Goal: Information Seeking & Learning: Find specific page/section

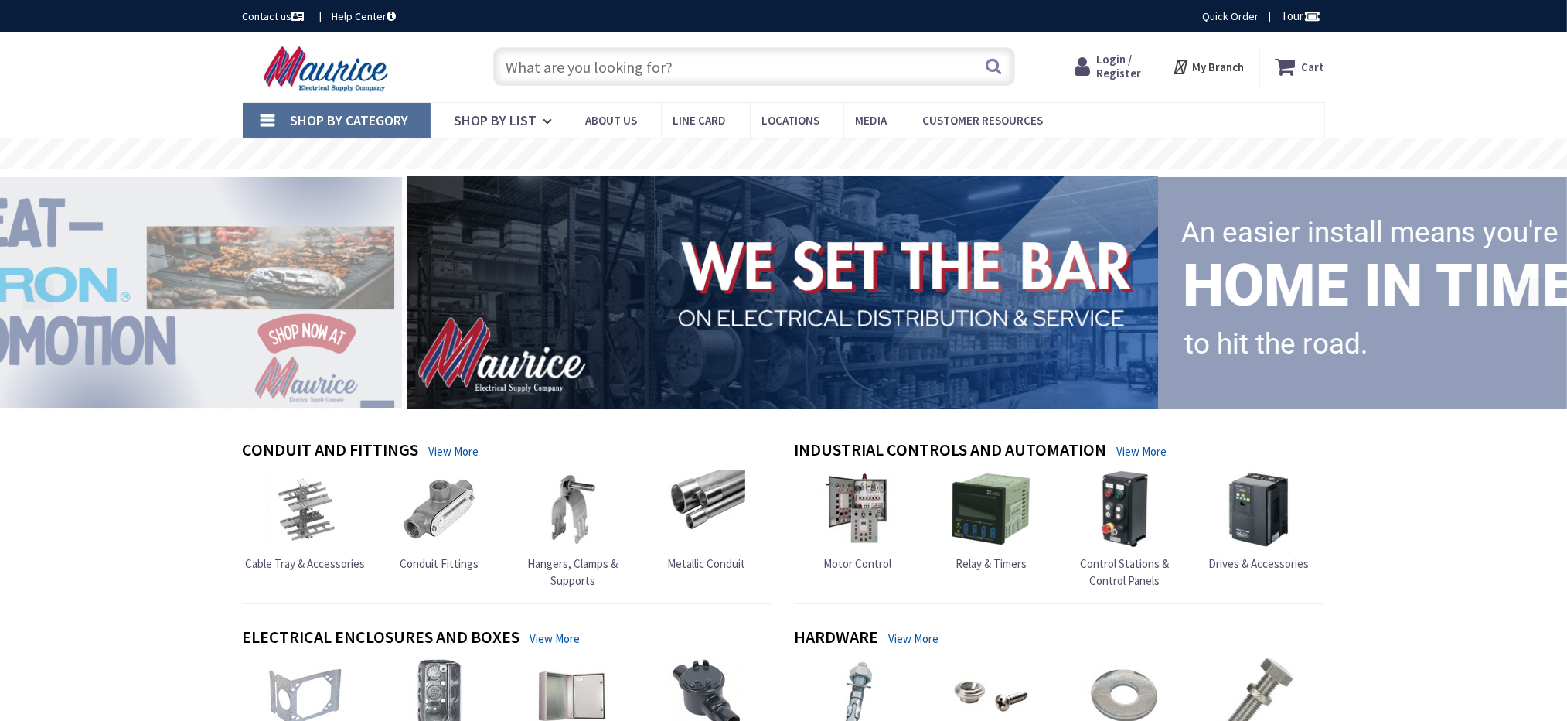
click at [572, 63] on input "text" at bounding box center [754, 66] width 522 height 39
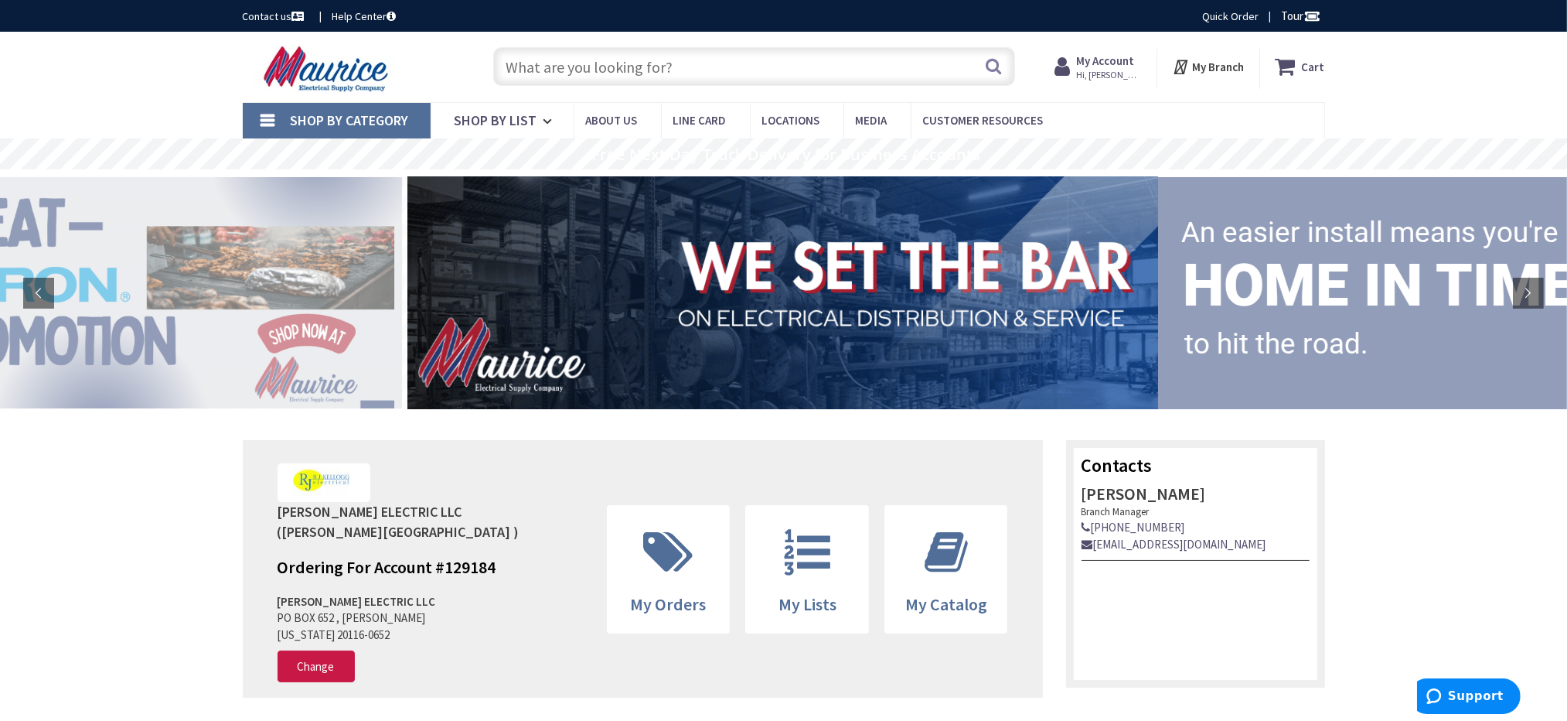
click at [585, 66] on input "text" at bounding box center [754, 66] width 522 height 39
type input "4"
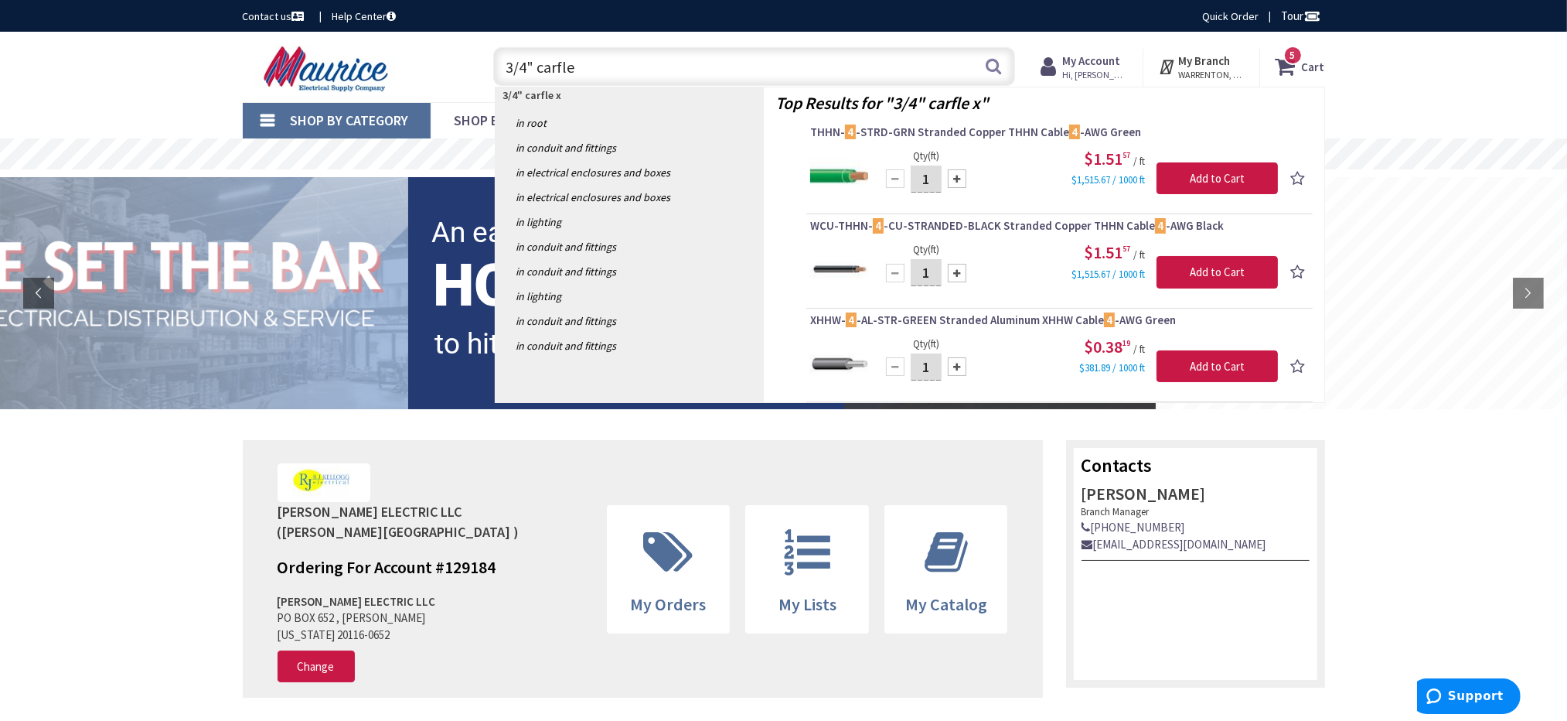
type input "3/4" carflex"
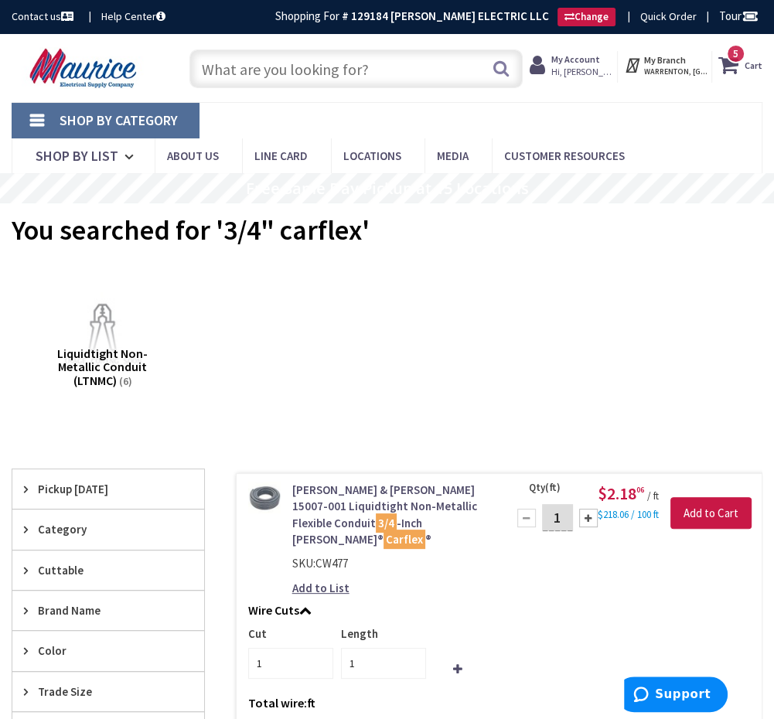
click at [398, 67] on input "text" at bounding box center [355, 68] width 333 height 39
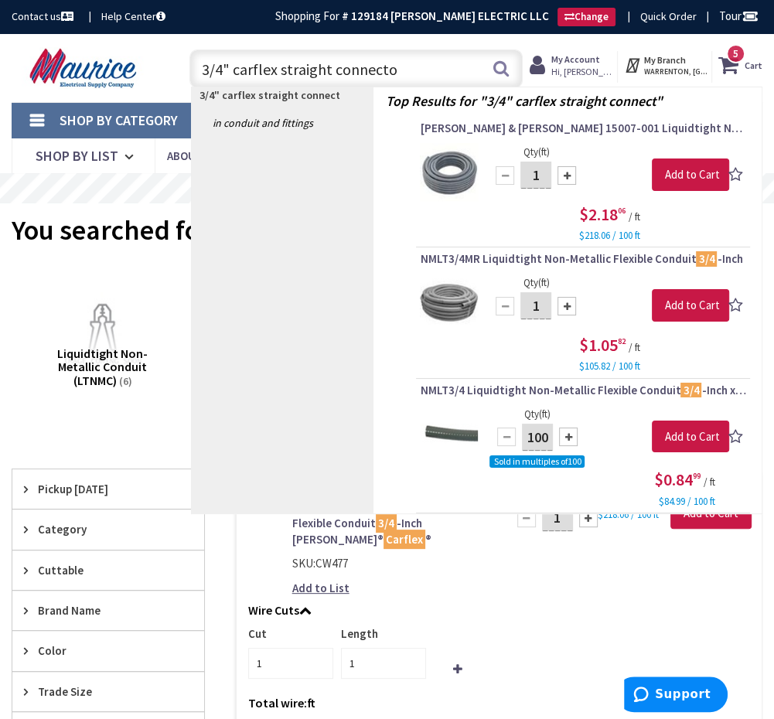
type input "3/4" carflex straight connector"
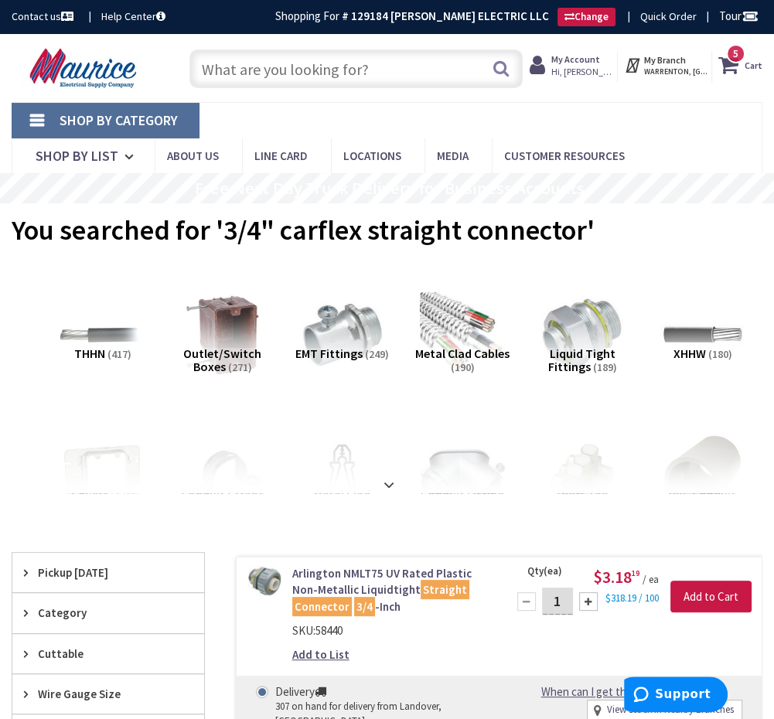
click at [323, 69] on input "text" at bounding box center [355, 68] width 333 height 39
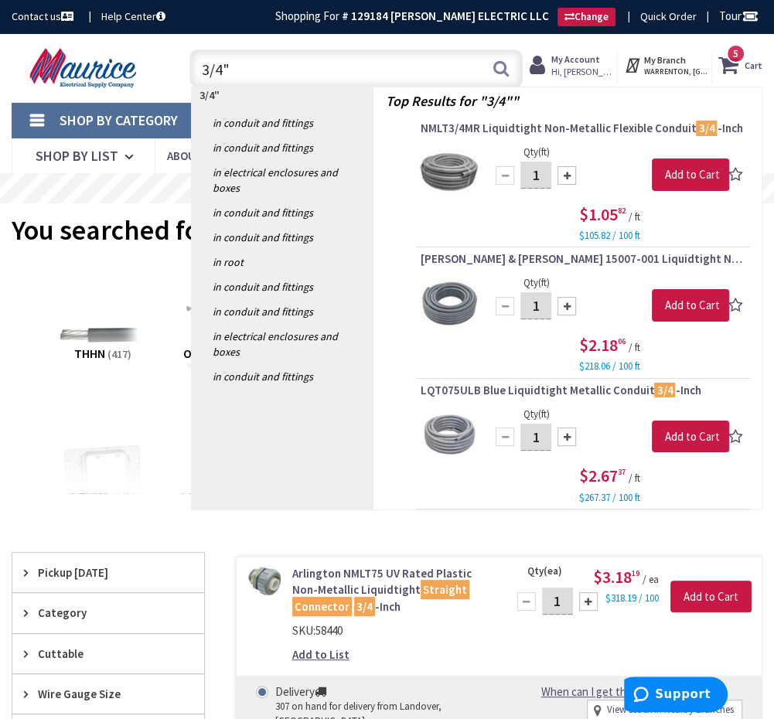
drag, startPoint x: 316, startPoint y: 63, endPoint x: 139, endPoint y: 56, distance: 176.4
click at [143, 57] on div "Toggle Nav 3/4" 3/4" Search 5 5 5 items Cart My Cart 5" at bounding box center [387, 67] width 774 height 49
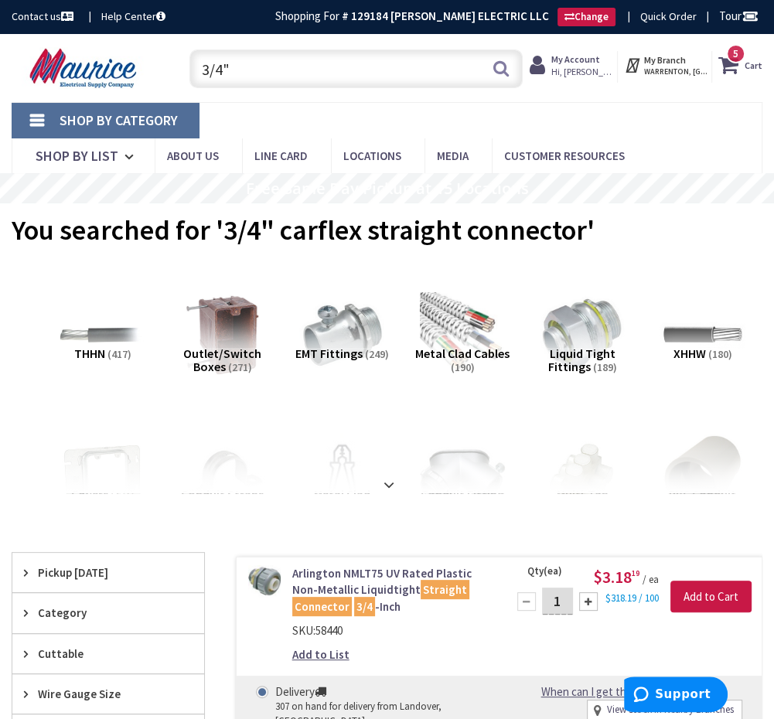
paste input "carflex 90 connector"
type input "3/4" carflex 90 connector"
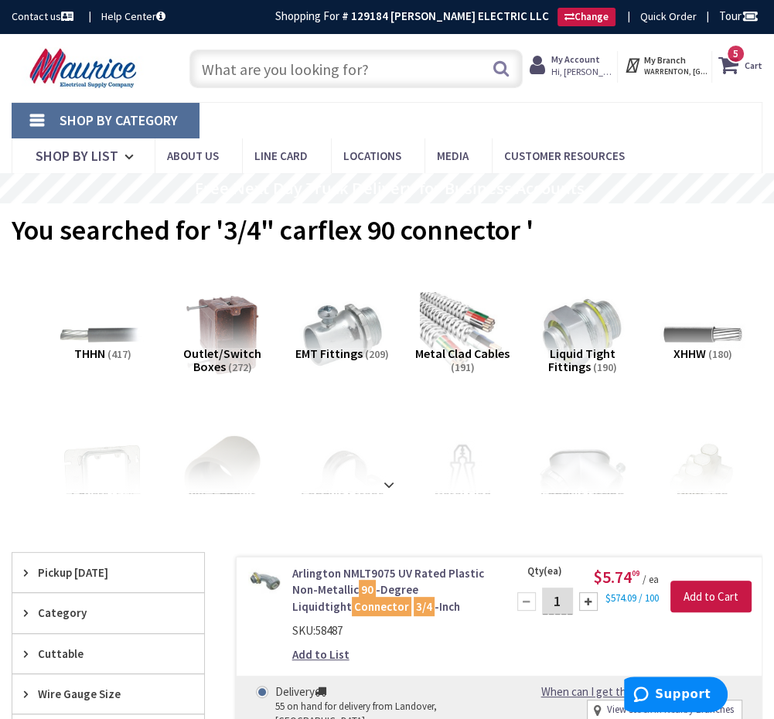
click at [242, 73] on input "text" at bounding box center [355, 68] width 333 height 39
paste input "10/2 romex mc cable"
type input "10/2 romex mc cable"
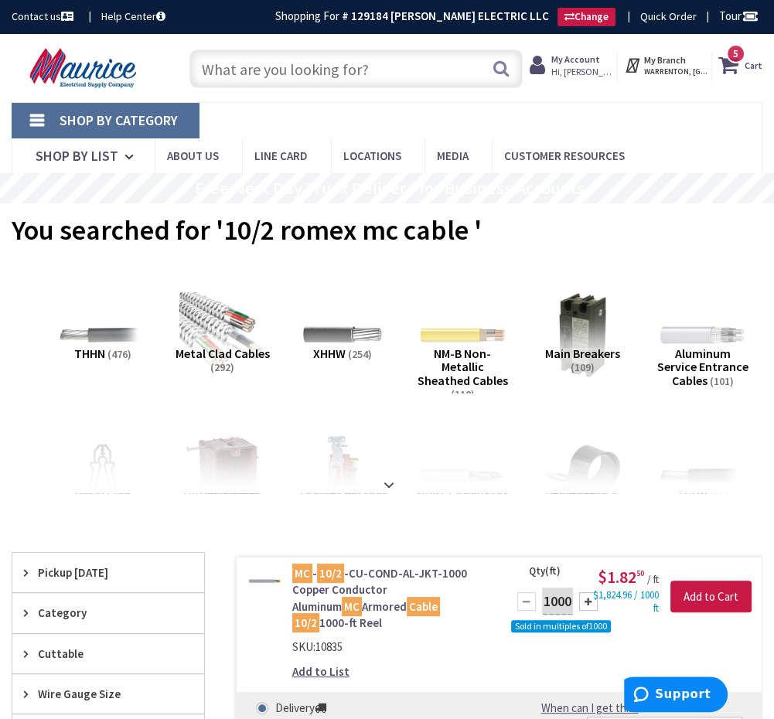
click at [353, 77] on input "text" at bounding box center [355, 68] width 333 height 39
paste input "single mc connectors"
type input "single mc connectors"
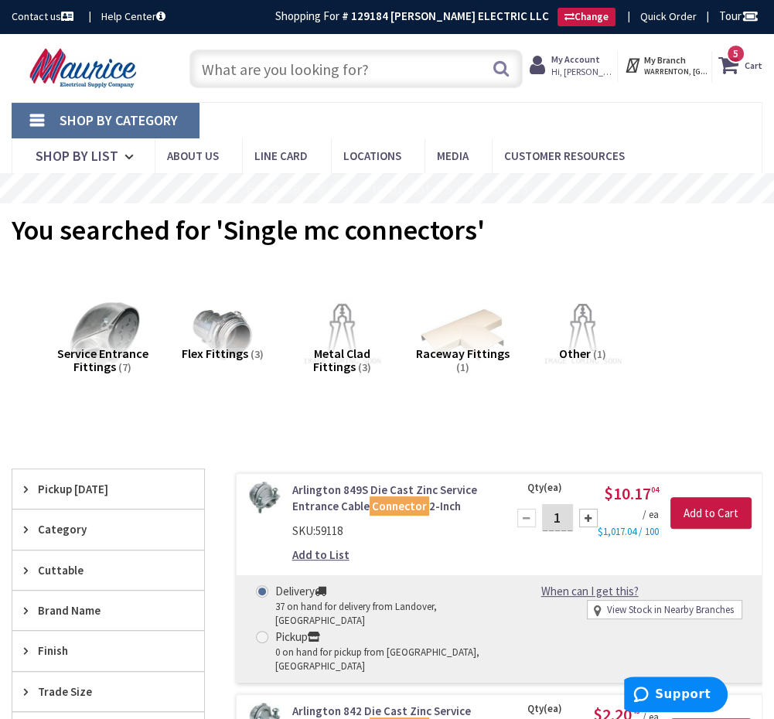
click at [256, 71] on input "text" at bounding box center [355, 68] width 333 height 39
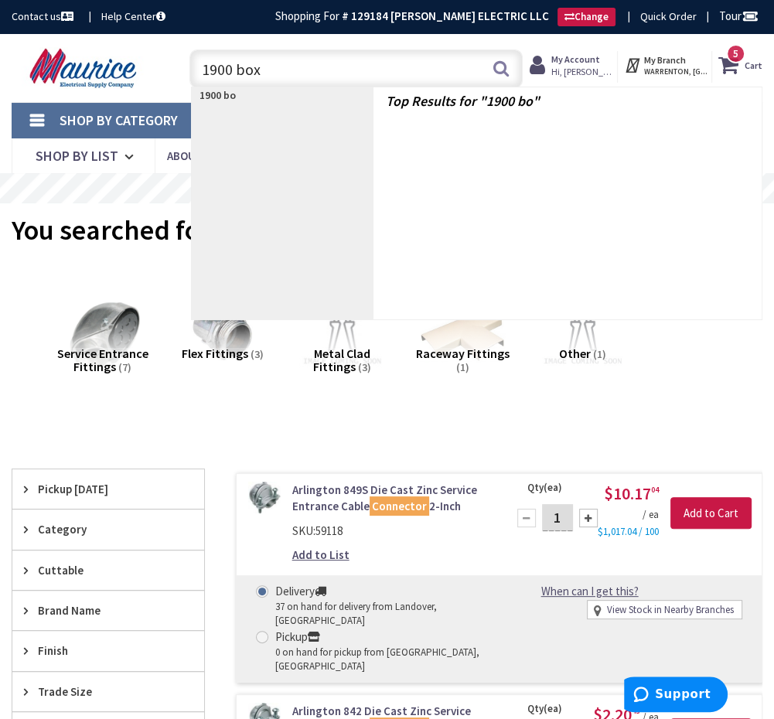
type input "1900 box"
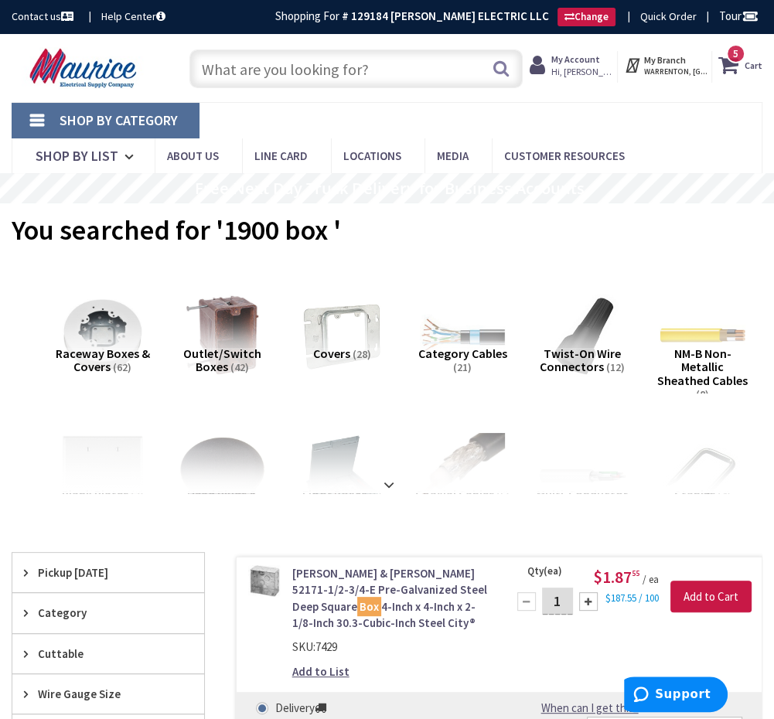
click at [329, 56] on input "text" at bounding box center [355, 68] width 333 height 39
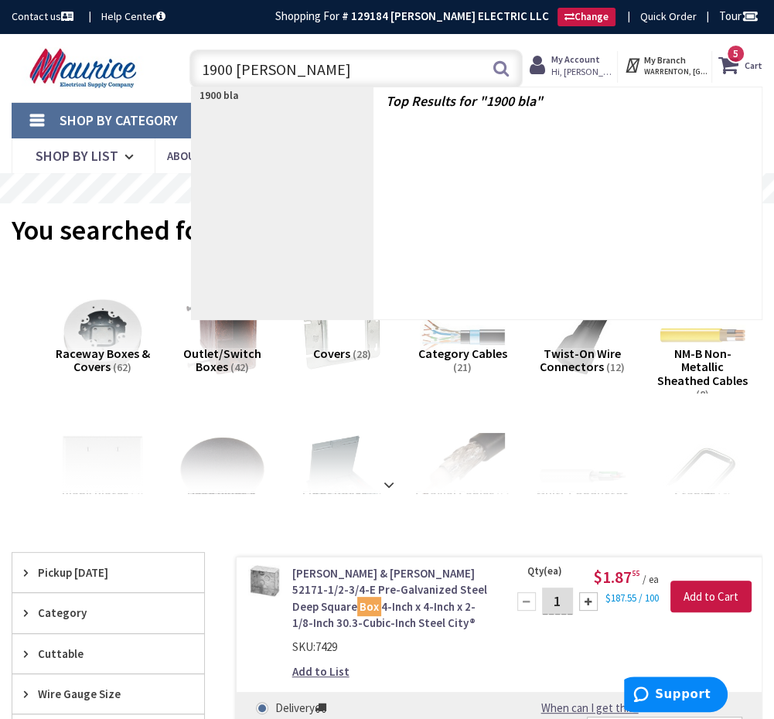
type input "1900 blank"
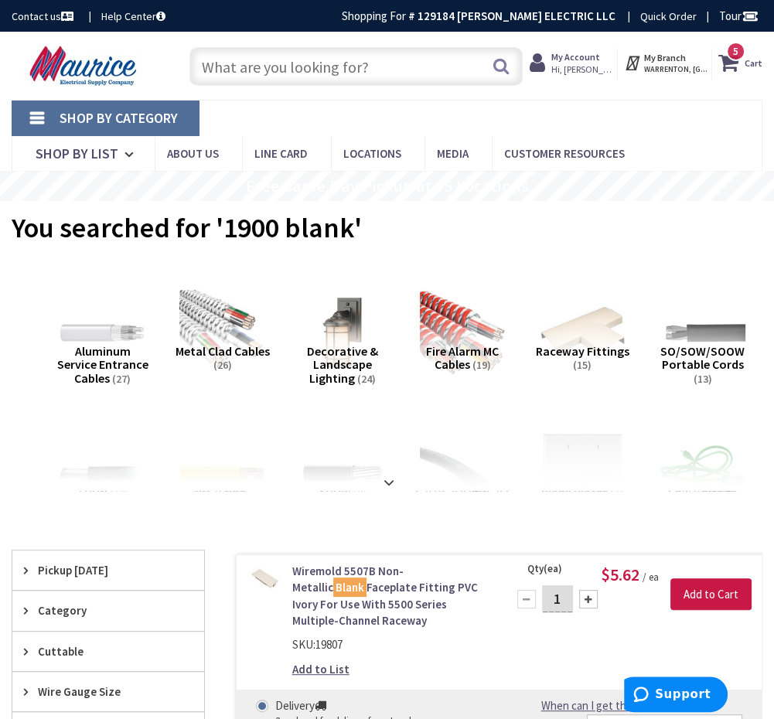
click at [322, 67] on input "text" at bounding box center [355, 66] width 333 height 39
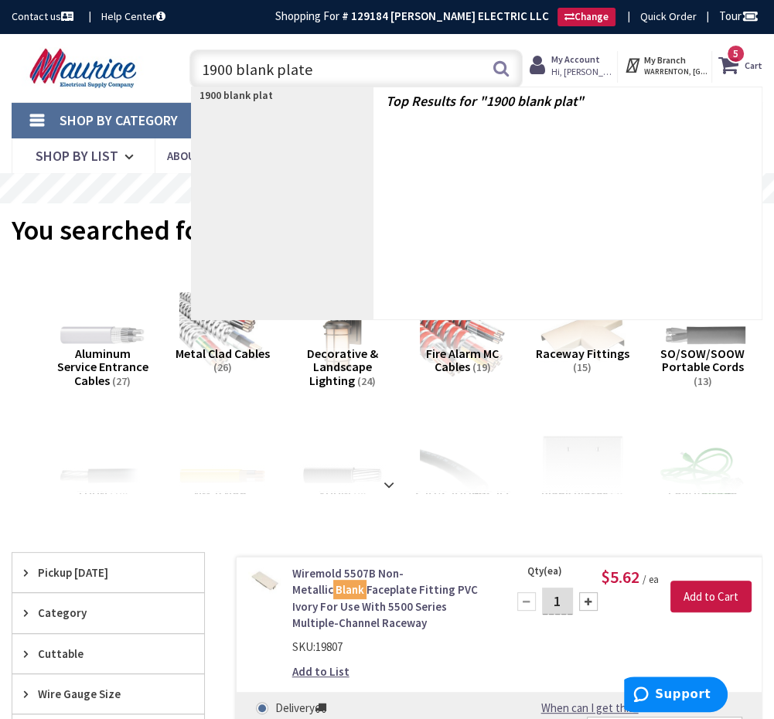
type input "1900 blank plate"
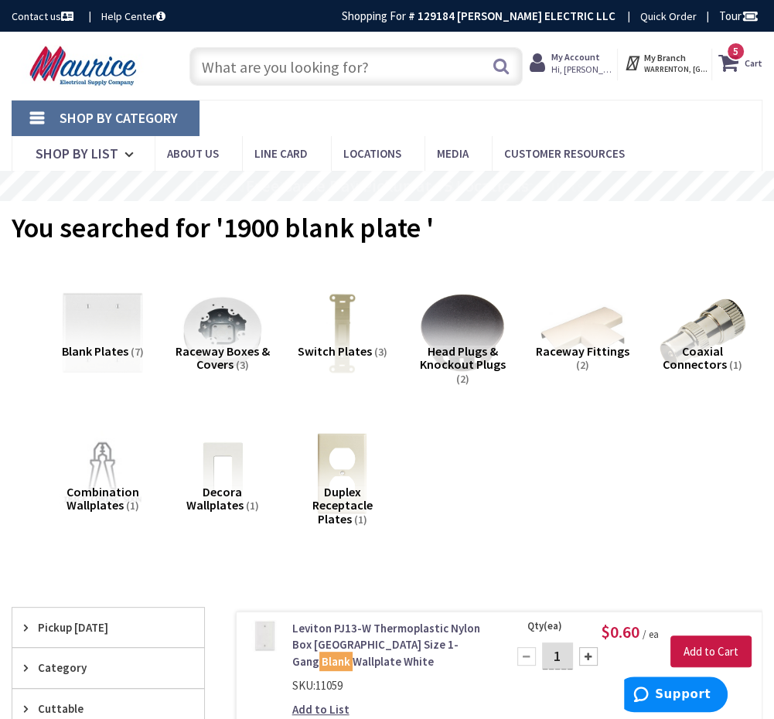
click at [336, 65] on input "text" at bounding box center [355, 66] width 333 height 39
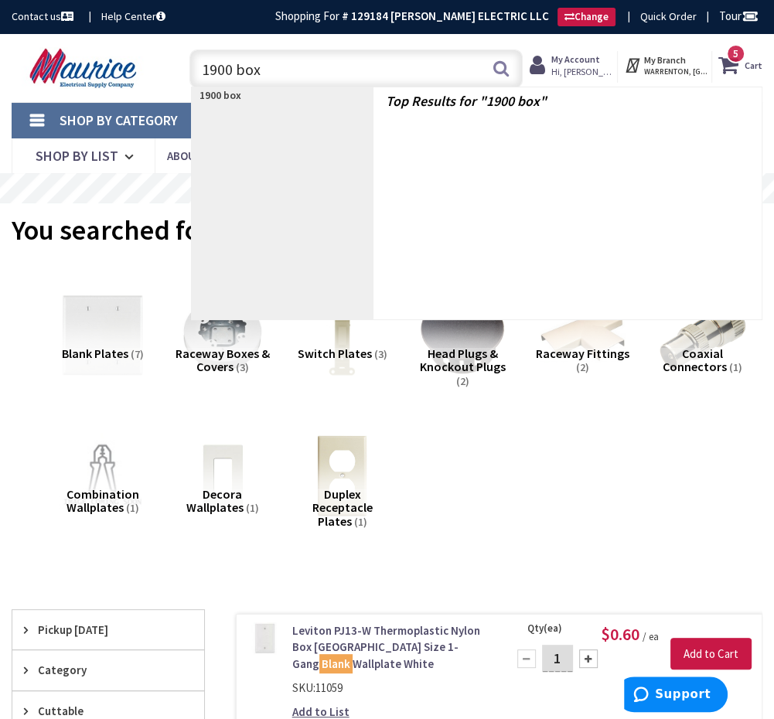
type input "1900 box"
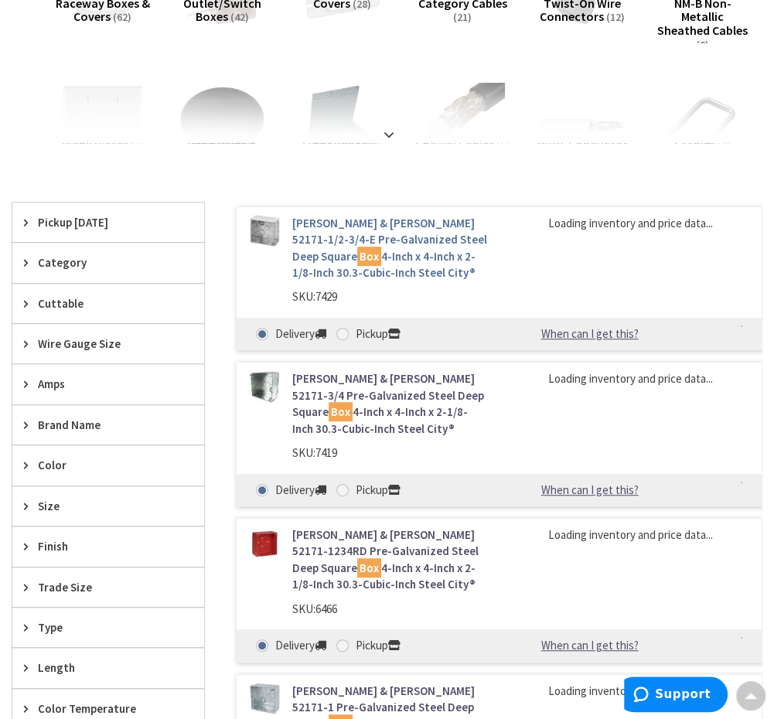
scroll to position [350, 0]
click at [331, 229] on link "Thomas & Betts 52171-1/2-3/4-E Pre-Galvanized Steel Deep Square Box 4-Inch x 4-…" at bounding box center [390, 249] width 196 height 67
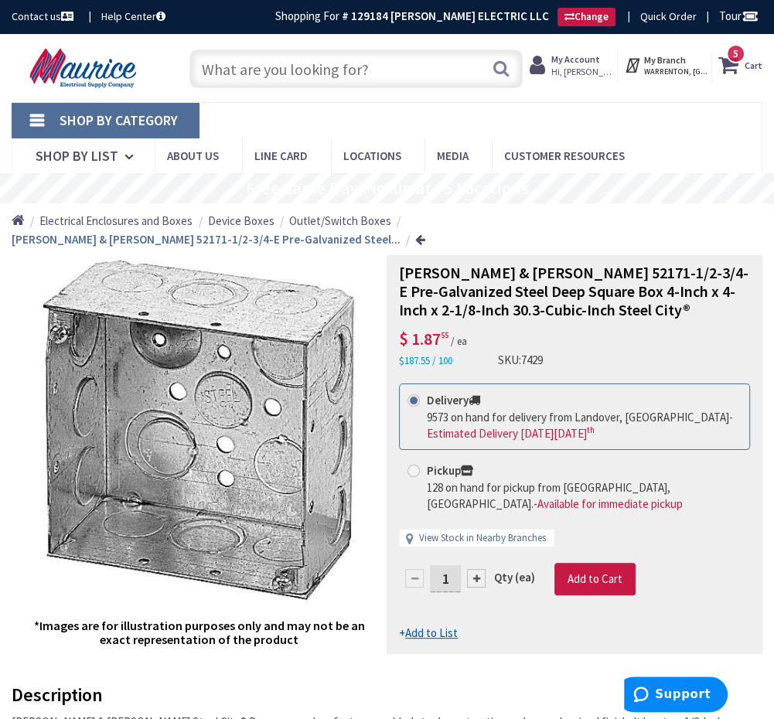
click at [311, 71] on input "text" at bounding box center [355, 68] width 333 height 39
type input "10 cu thhn"
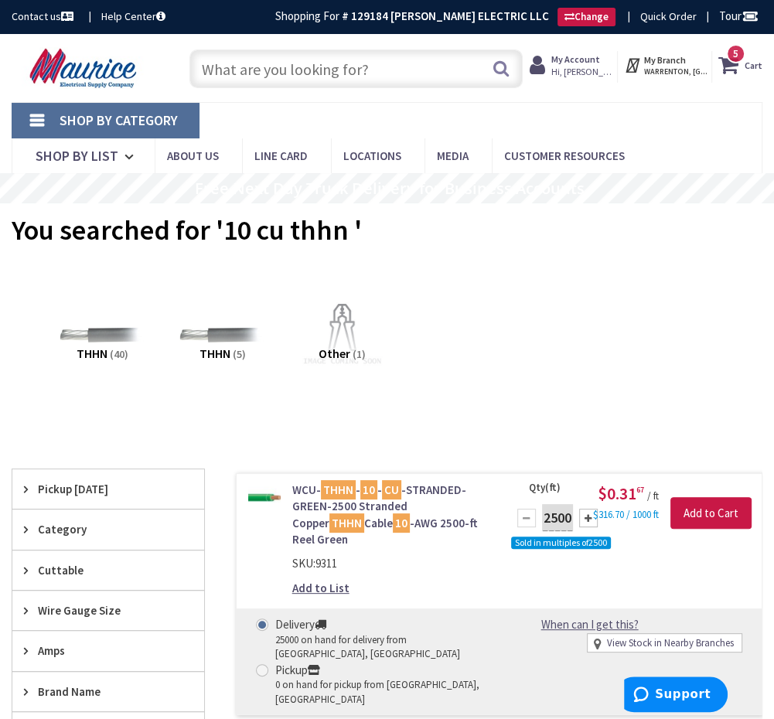
click at [408, 63] on input "text" at bounding box center [355, 68] width 333 height 39
paste input "3/4" pvc straps 2 hole"
type input "3/4" pvc straps 2 hole"
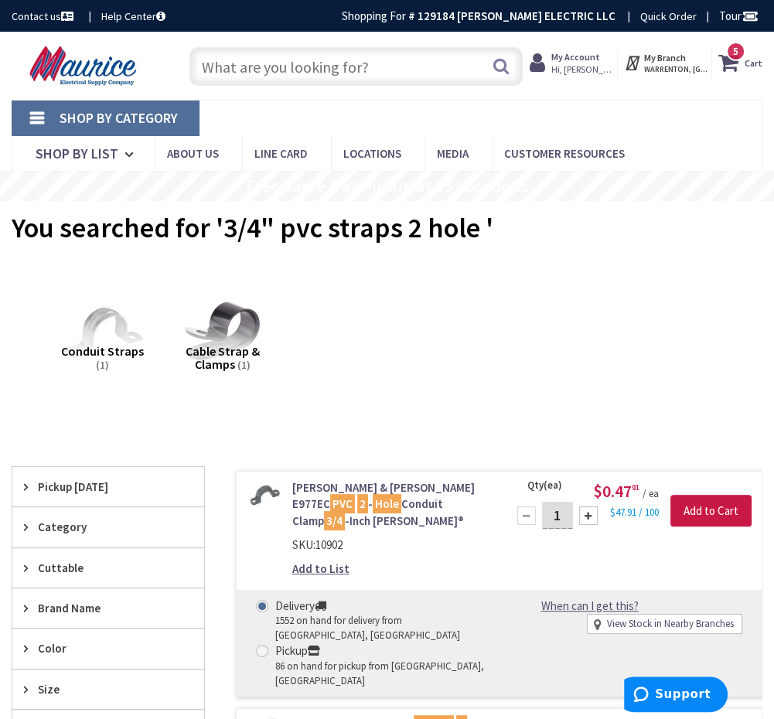
click at [426, 66] on input "text" at bounding box center [355, 66] width 333 height 39
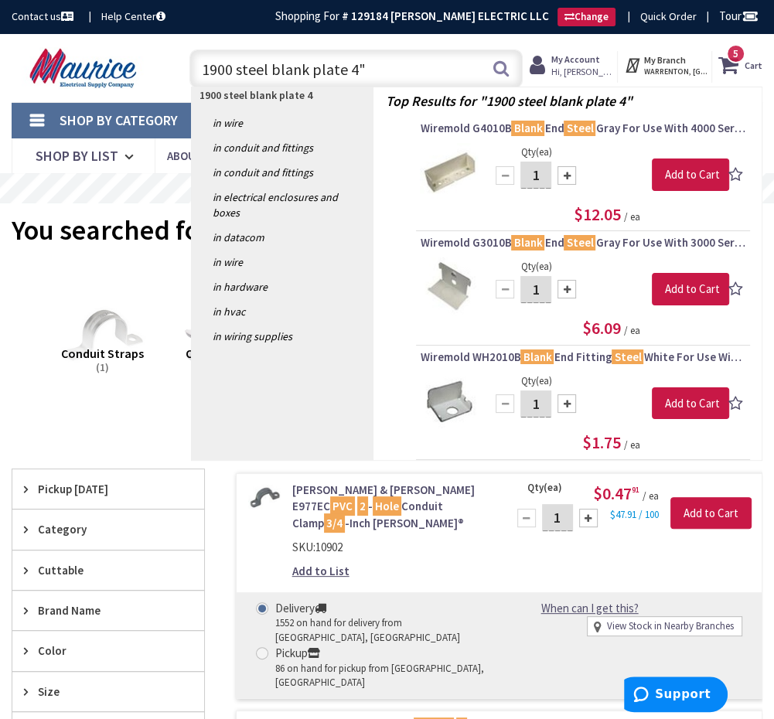
type input "1900 steel blank plate 4""
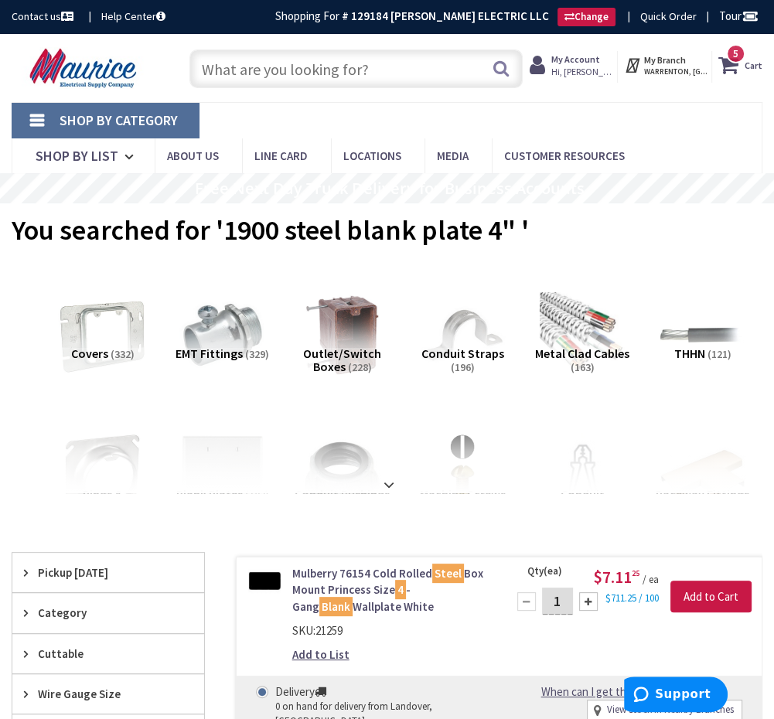
click at [108, 341] on img at bounding box center [103, 335] width 94 height 94
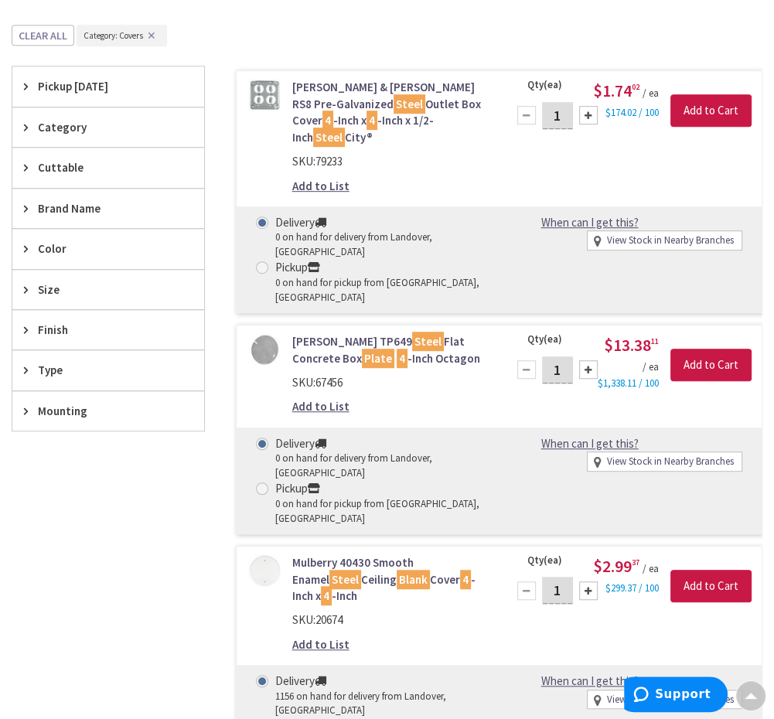
scroll to position [523, 0]
